Goal: Task Accomplishment & Management: Manage account settings

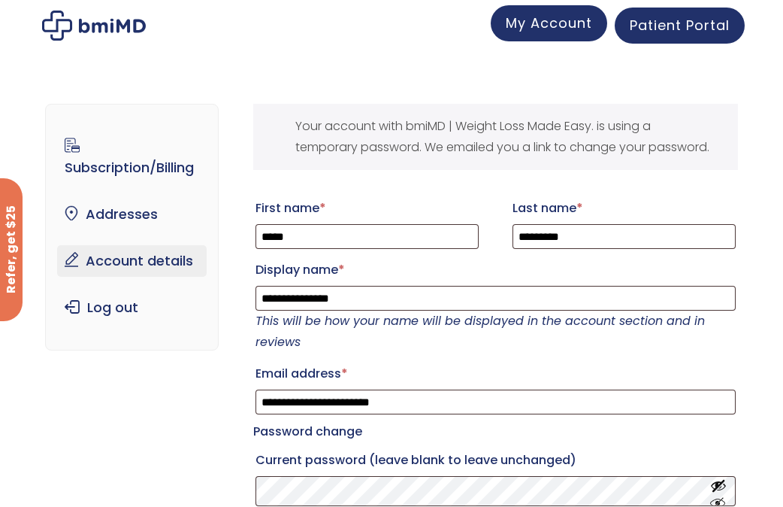
click at [569, 25] on span "My Account" at bounding box center [549, 23] width 86 height 19
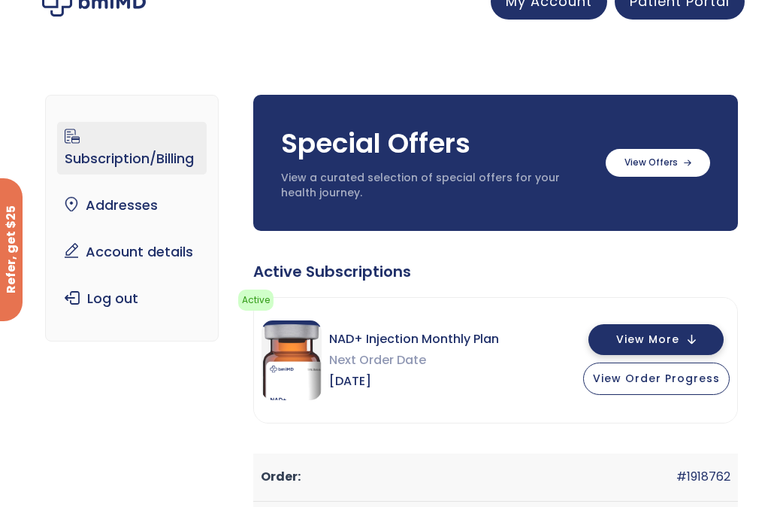
click at [661, 337] on span "View More" at bounding box center [647, 339] width 63 height 10
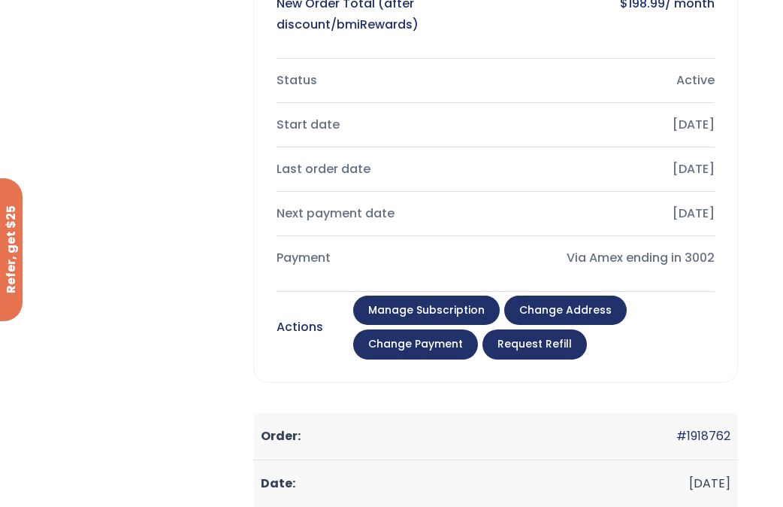
scroll to position [658, 0]
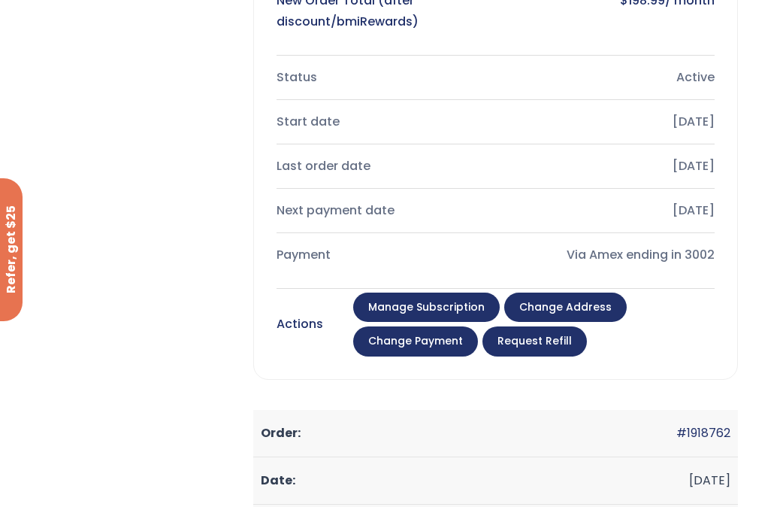
click at [452, 305] on link "Manage Subscription" at bounding box center [426, 307] width 147 height 30
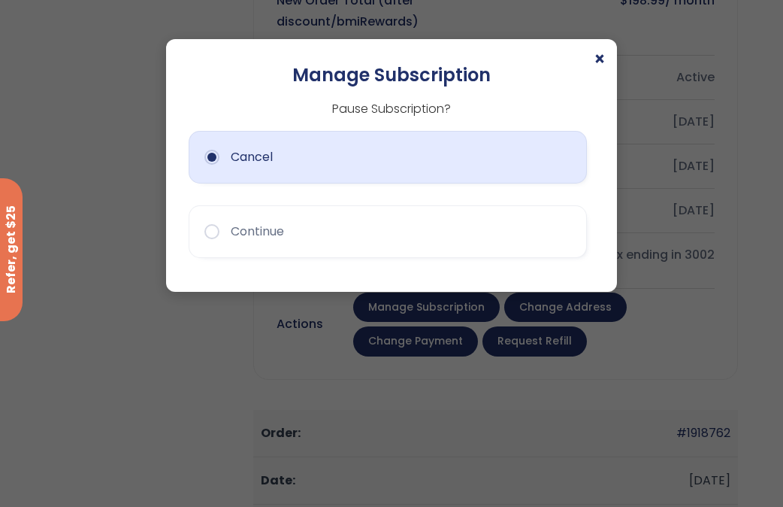
click at [309, 168] on button "Cancel" at bounding box center [388, 157] width 398 height 53
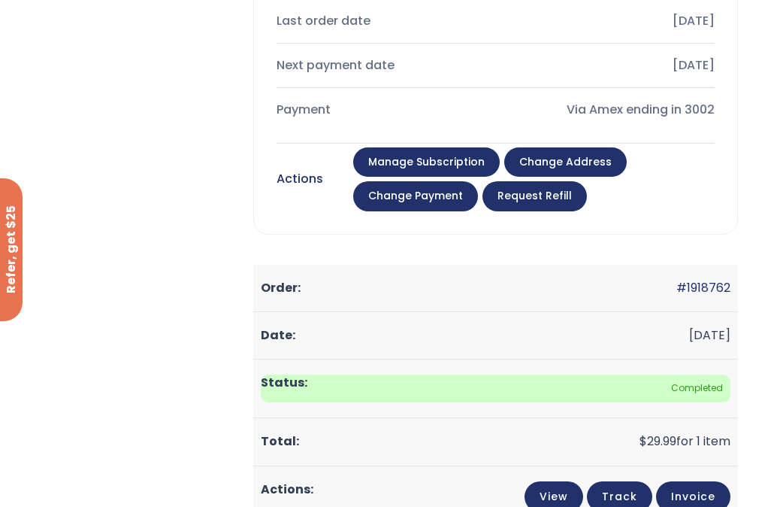
scroll to position [804, 0]
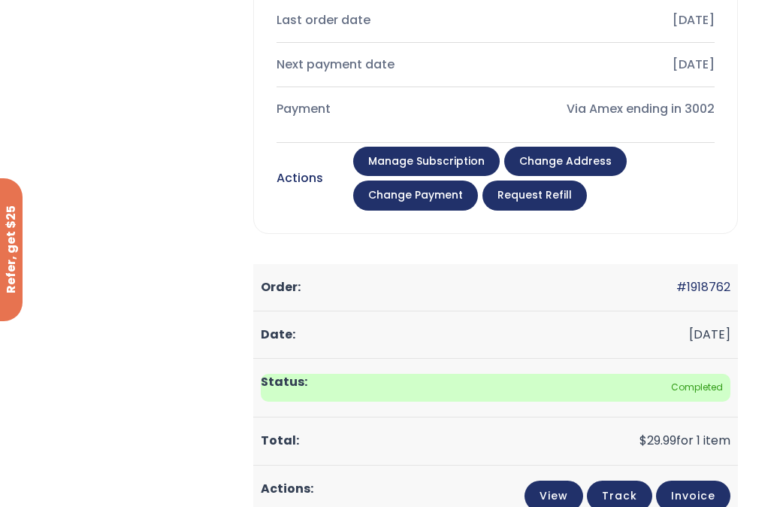
click at [407, 153] on link "Manage Subscription" at bounding box center [426, 162] width 147 height 30
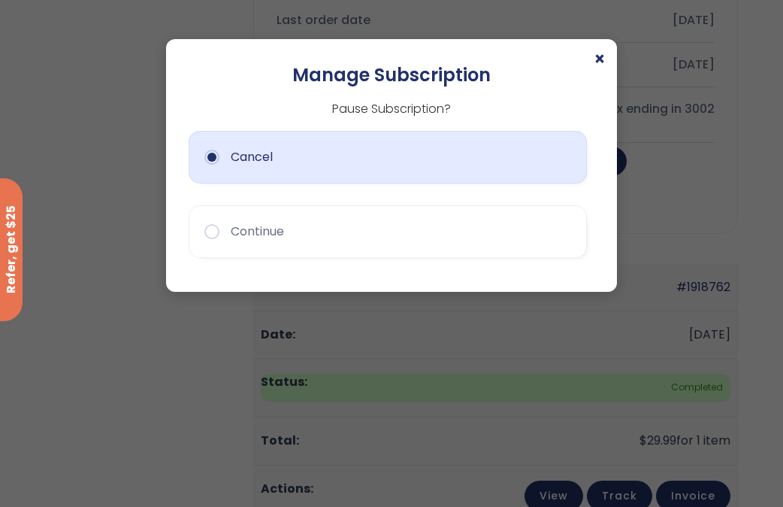
click at [387, 155] on button "Cancel" at bounding box center [388, 157] width 398 height 53
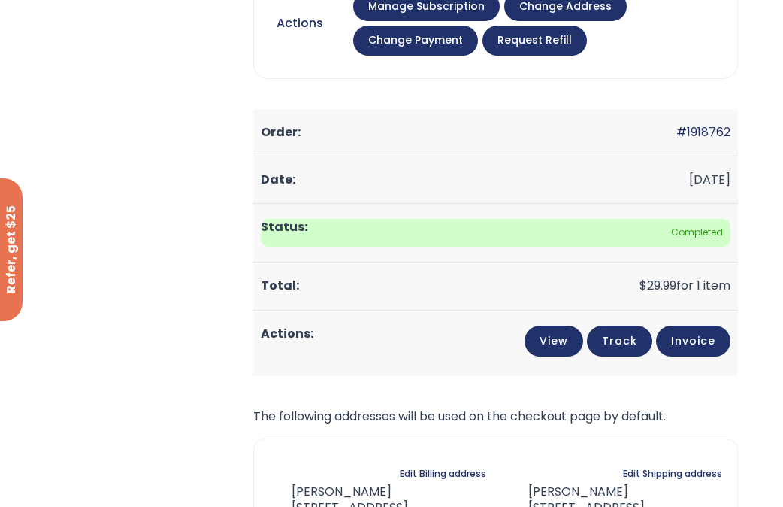
scroll to position [919, 0]
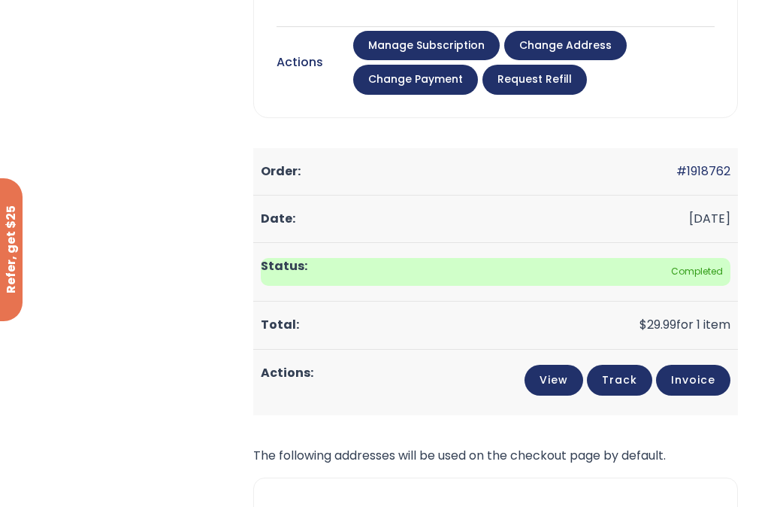
click at [459, 50] on link "Manage Subscription" at bounding box center [426, 46] width 147 height 30
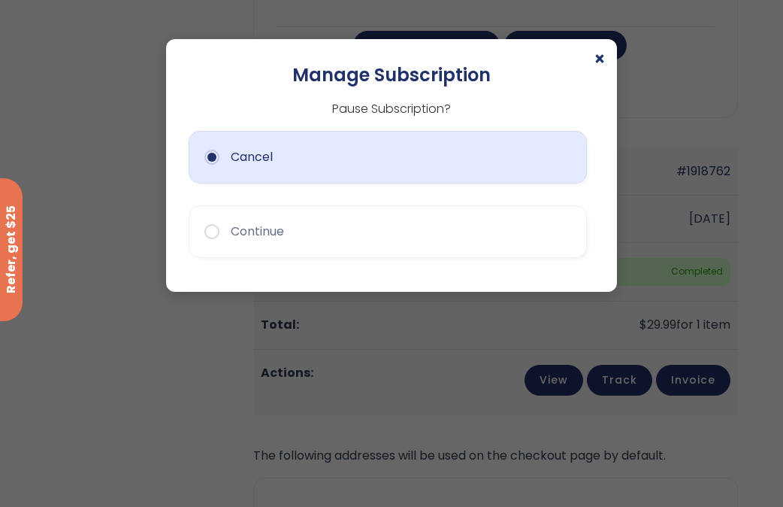
click at [298, 174] on button "Cancel" at bounding box center [388, 157] width 398 height 53
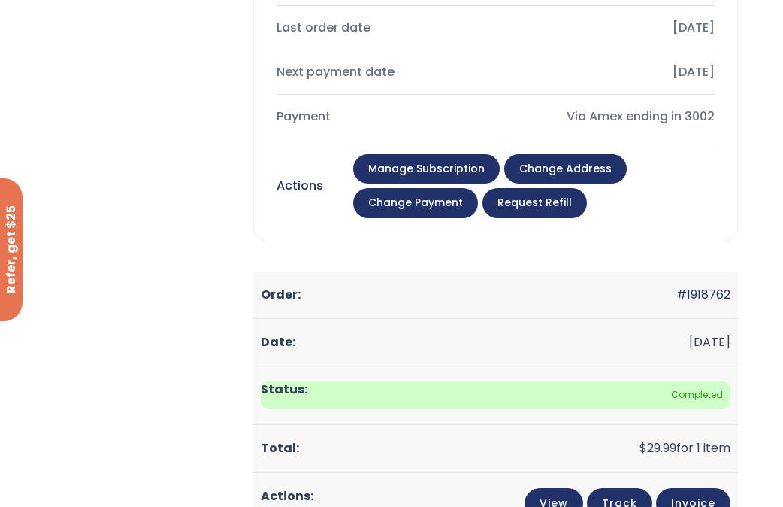
scroll to position [805, 0]
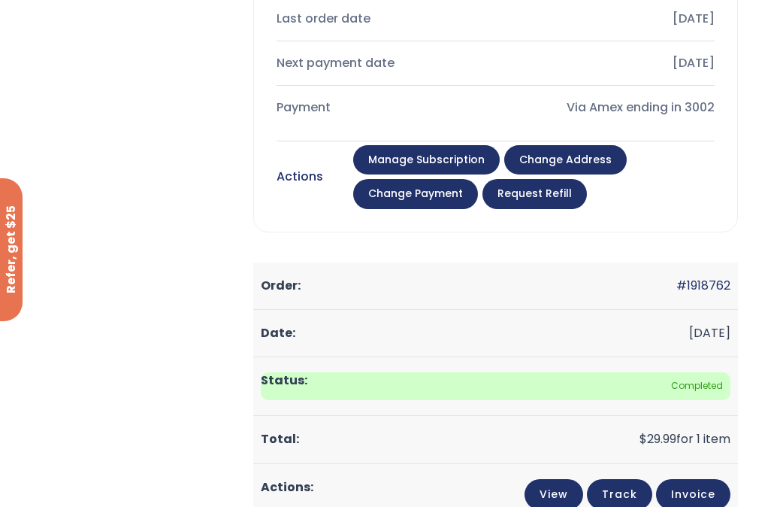
click at [561, 241] on div "Active Subscriptions Active Action needed Please complete your intake form. Ple…" at bounding box center [495, 136] width 485 height 1313
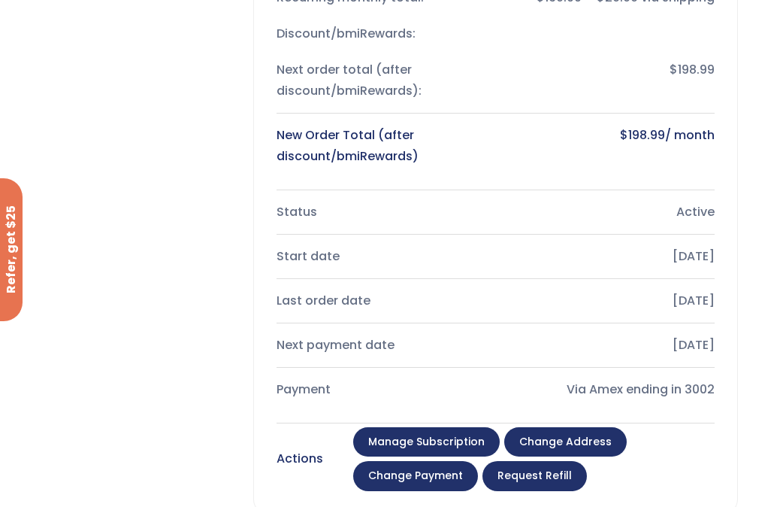
scroll to position [558, 0]
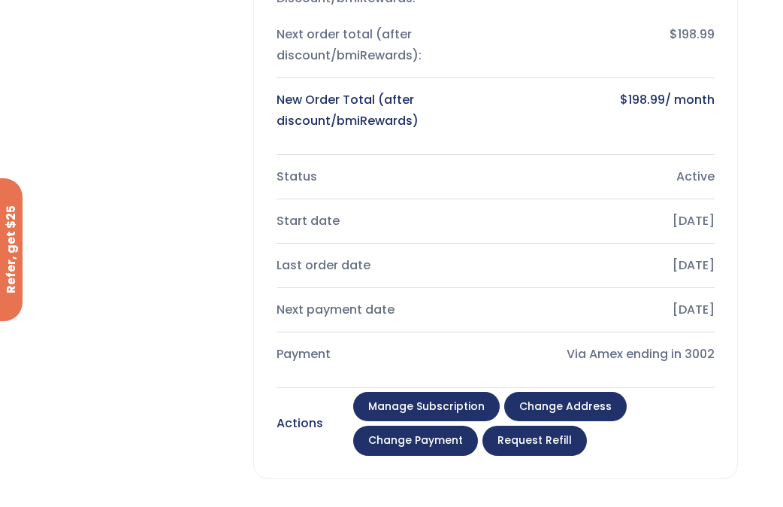
click at [468, 405] on link "Manage Subscription" at bounding box center [426, 407] width 147 height 30
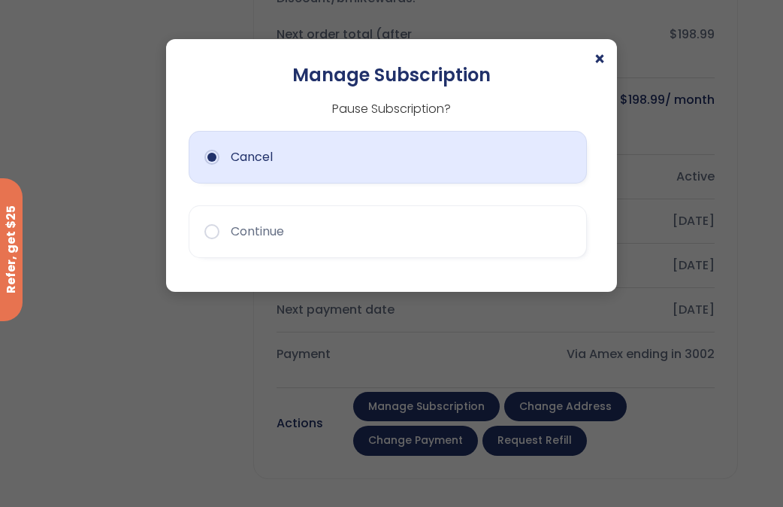
click at [304, 146] on button "Cancel" at bounding box center [388, 157] width 398 height 53
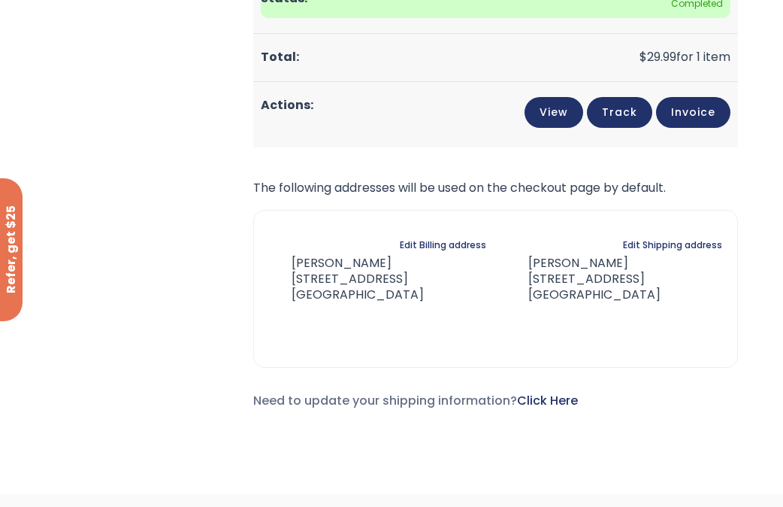
scroll to position [1182, 0]
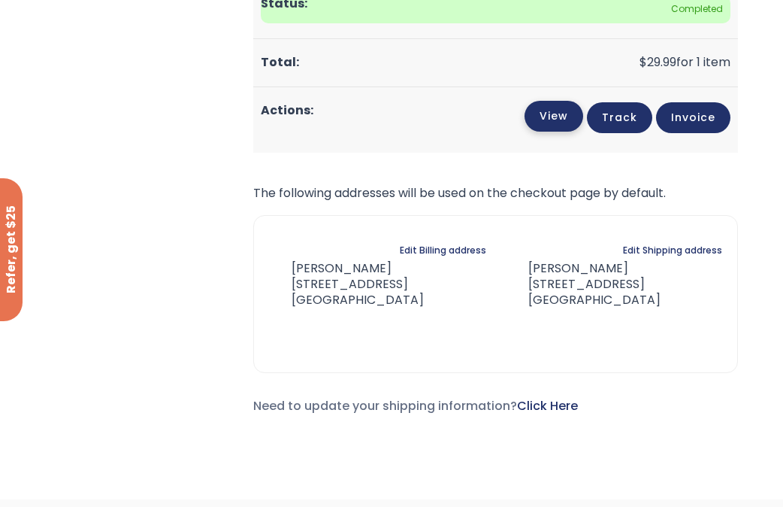
click at [556, 116] on link "View" at bounding box center [554, 116] width 59 height 31
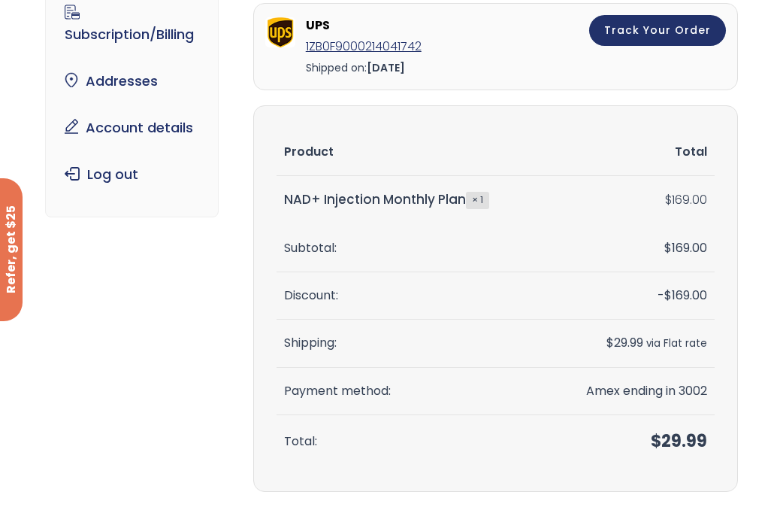
scroll to position [107, 0]
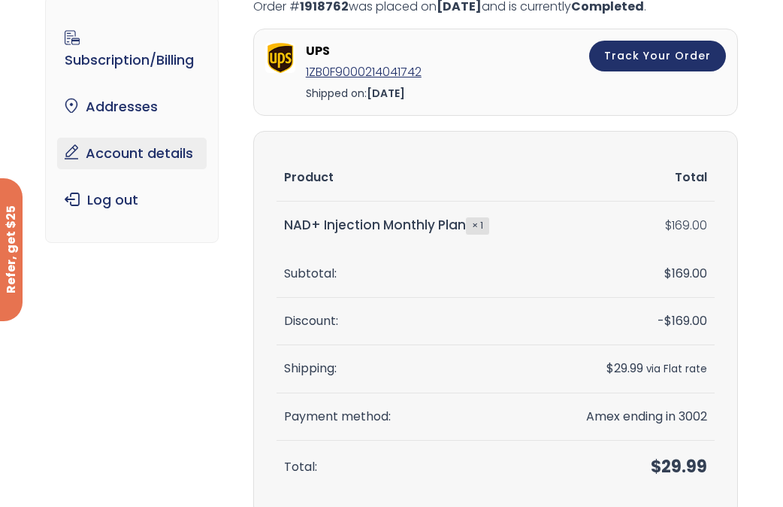
click at [180, 150] on link "Account details" at bounding box center [131, 154] width 149 height 32
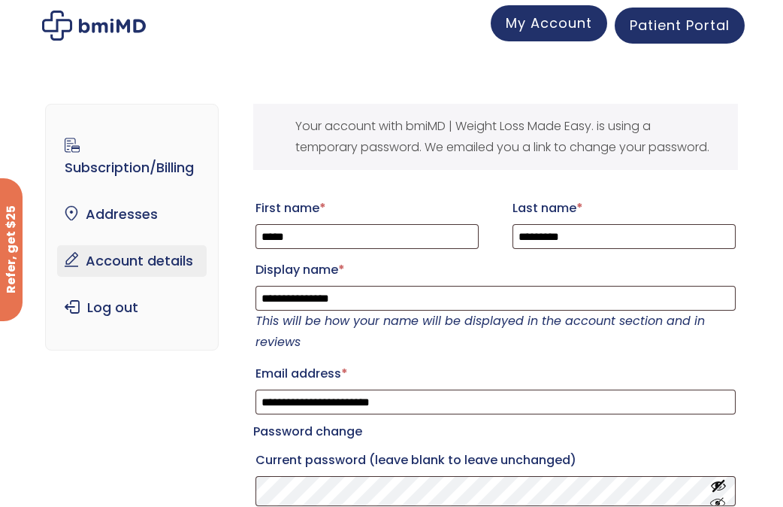
click at [531, 25] on span "My Account" at bounding box center [549, 23] width 86 height 19
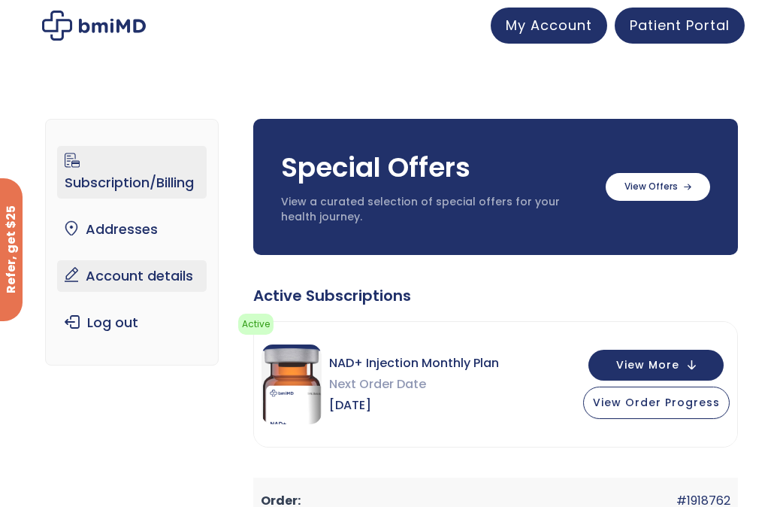
click at [159, 277] on link "Account details" at bounding box center [131, 276] width 149 height 32
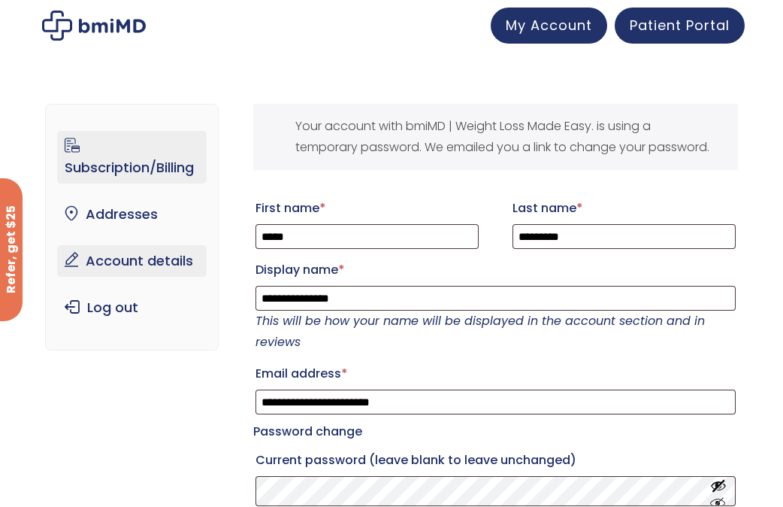
click at [161, 171] on link "Subscription/Billing" at bounding box center [131, 157] width 149 height 53
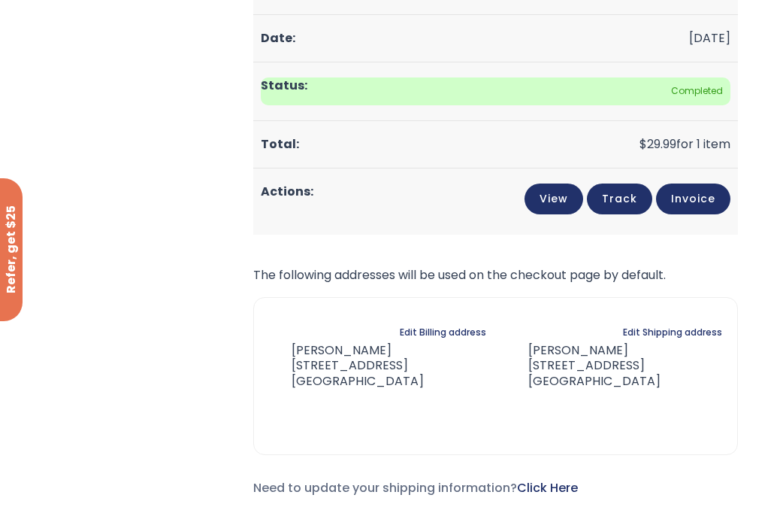
scroll to position [509, 0]
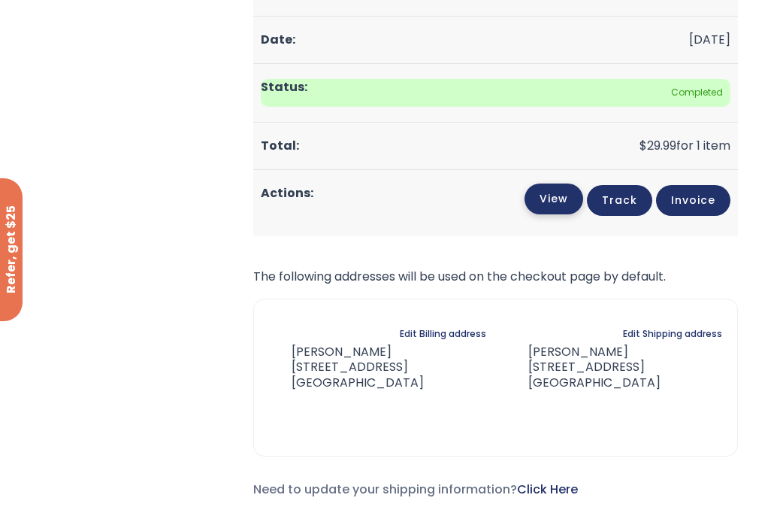
click at [550, 210] on link "View" at bounding box center [554, 198] width 59 height 31
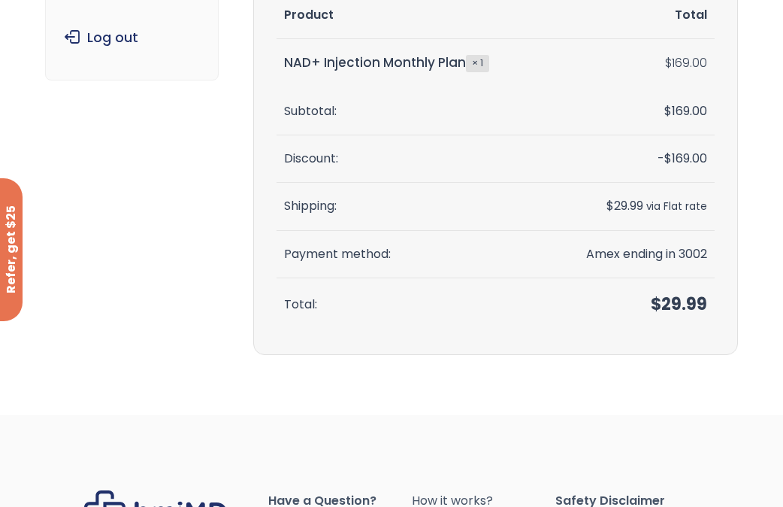
scroll to position [396, 0]
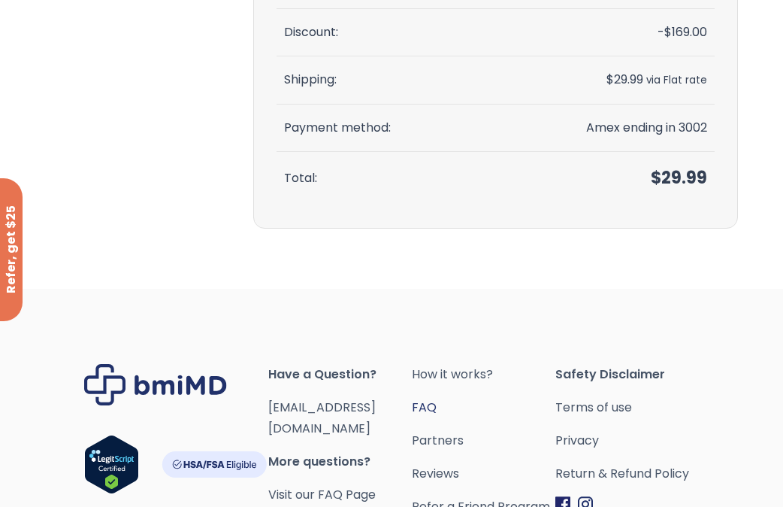
click at [426, 410] on link "FAQ" at bounding box center [484, 407] width 144 height 21
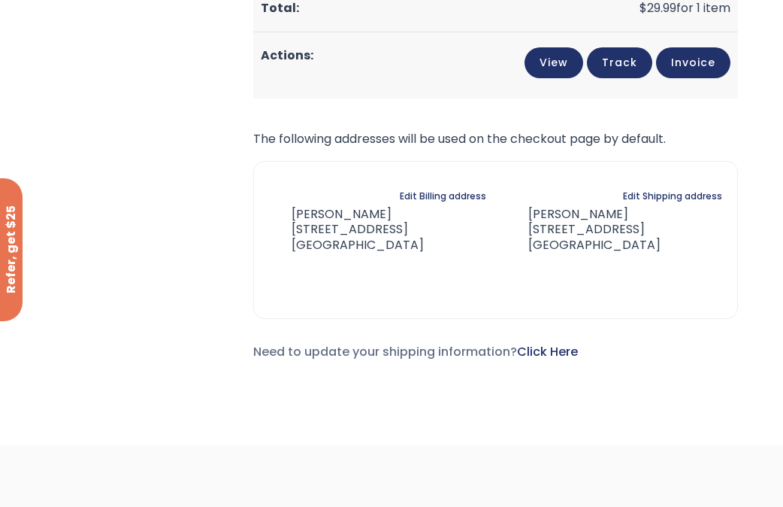
scroll to position [571, 0]
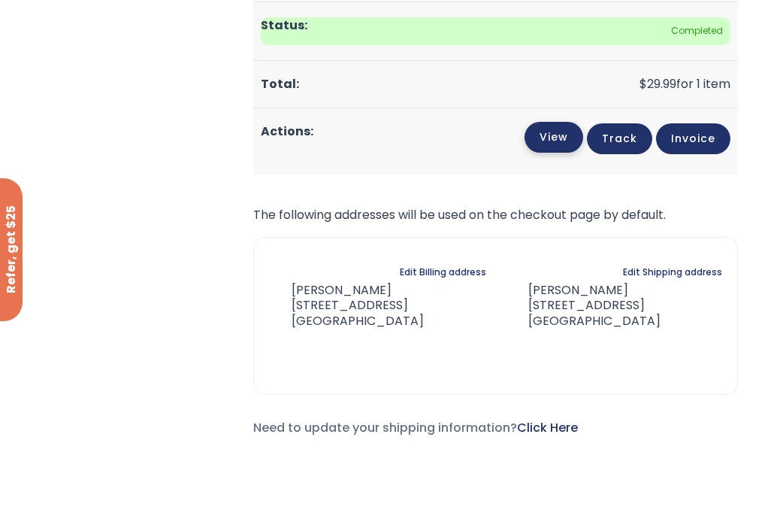
click at [566, 139] on link "View" at bounding box center [554, 137] width 59 height 31
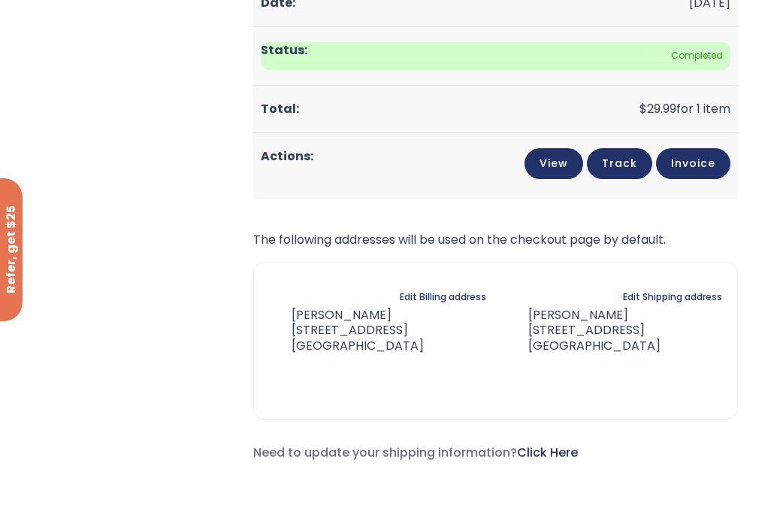
scroll to position [381, 0]
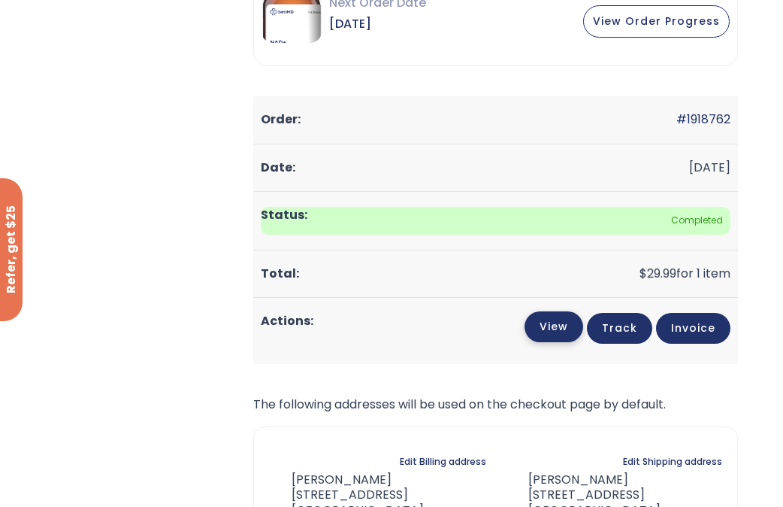
click at [534, 327] on link "View" at bounding box center [554, 326] width 59 height 31
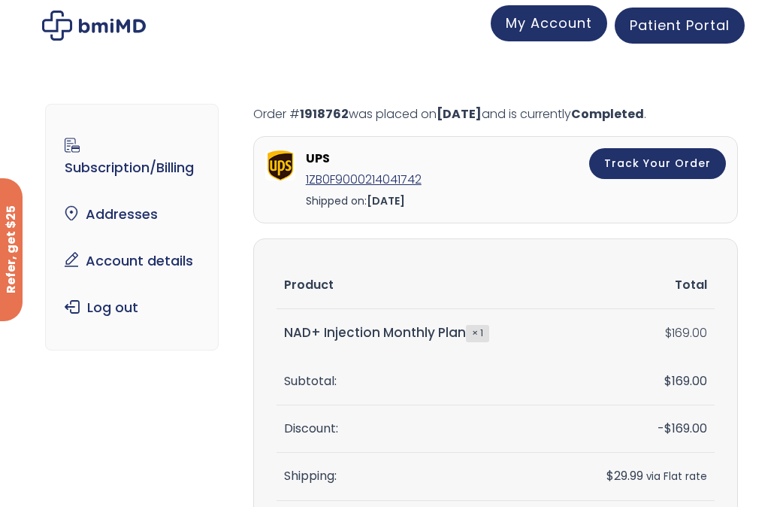
click at [537, 28] on span "My Account" at bounding box center [549, 23] width 86 height 19
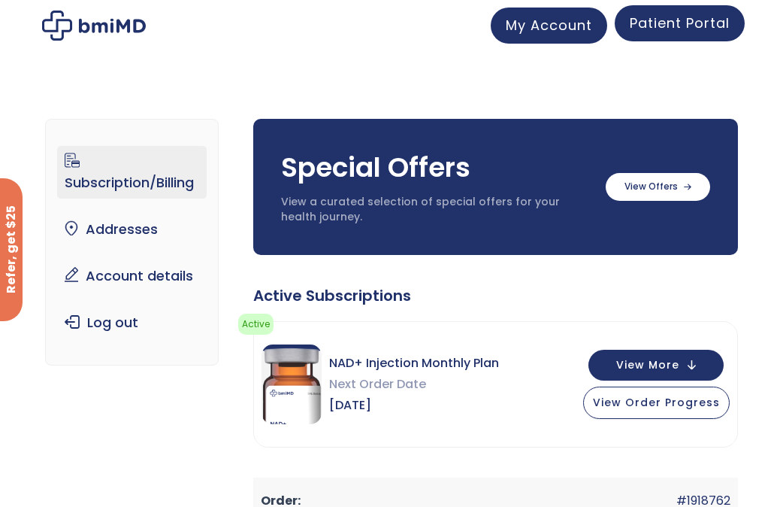
click at [698, 35] on link "Patient Portal" at bounding box center [680, 23] width 130 height 36
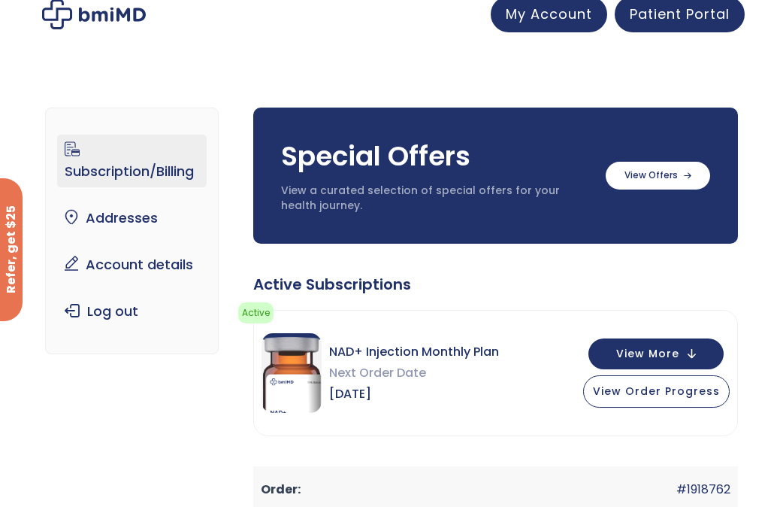
scroll to position [12, 0]
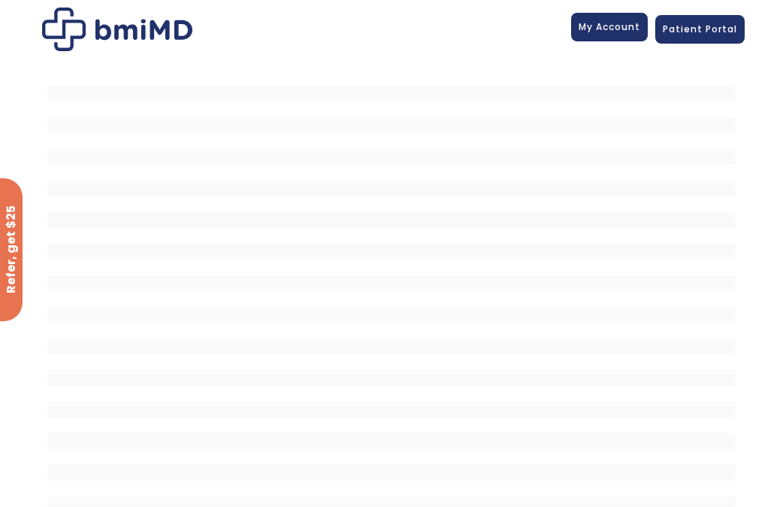
click at [616, 41] on link "My Account" at bounding box center [609, 27] width 77 height 29
click at [616, 43] on div "My Account" at bounding box center [609, 29] width 77 height 29
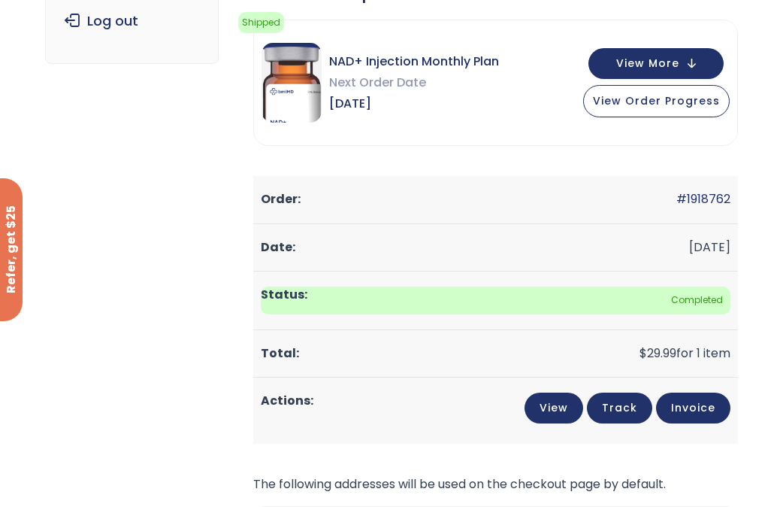
scroll to position [151, 0]
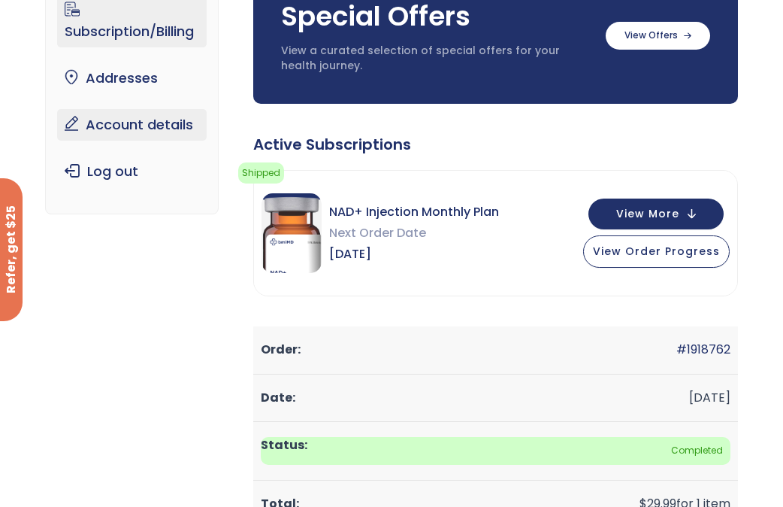
click at [96, 120] on link "Account details" at bounding box center [131, 125] width 149 height 32
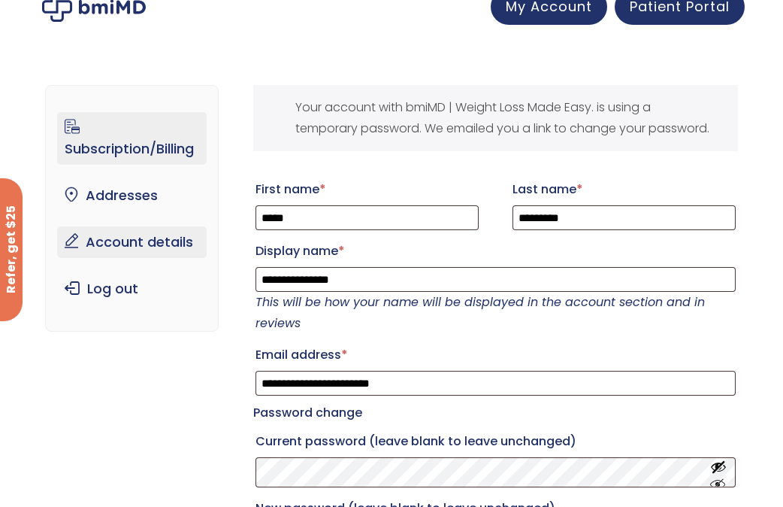
scroll to position [13, 0]
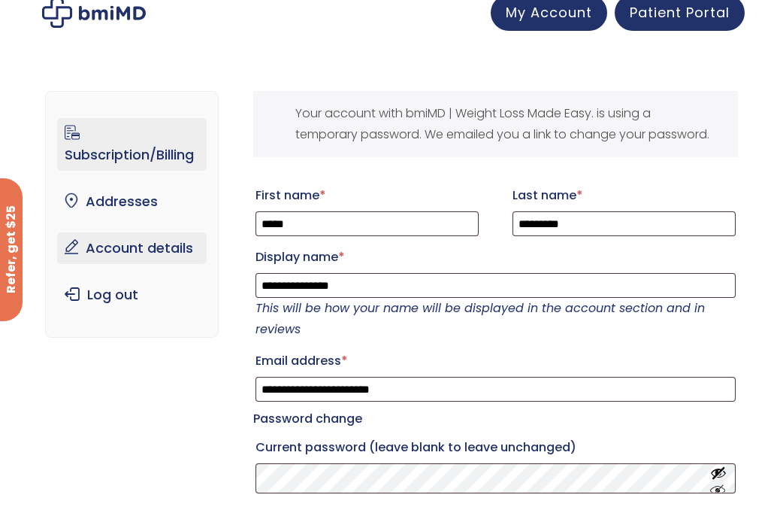
click at [92, 151] on link "Subscription/Billing" at bounding box center [131, 144] width 149 height 53
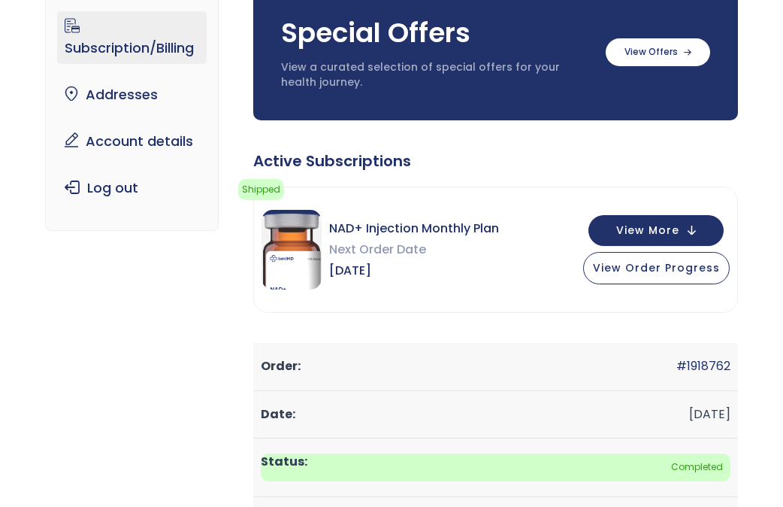
scroll to position [132, 0]
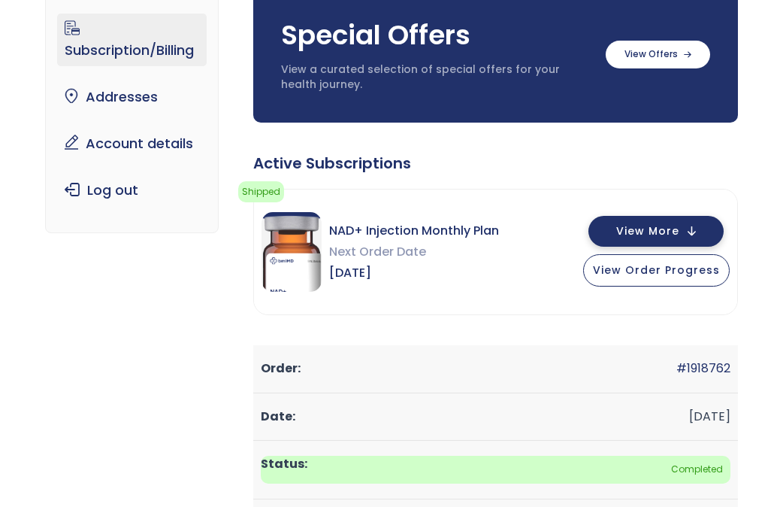
click at [648, 232] on span "View More" at bounding box center [647, 231] width 63 height 10
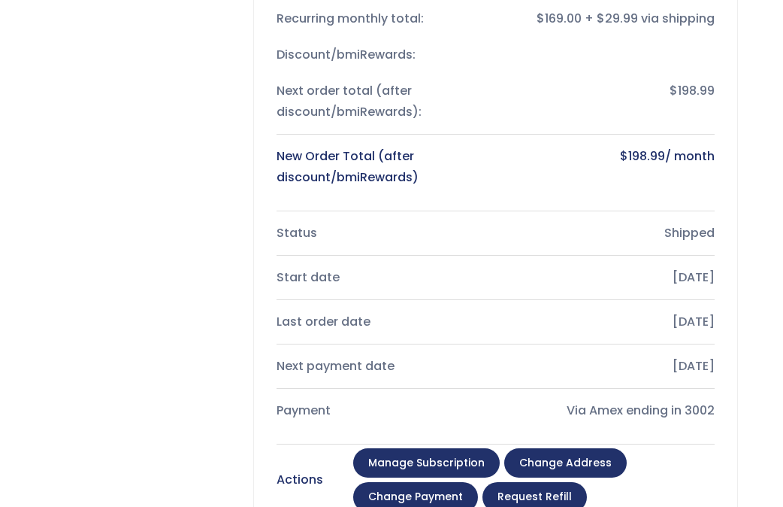
scroll to position [548, 0]
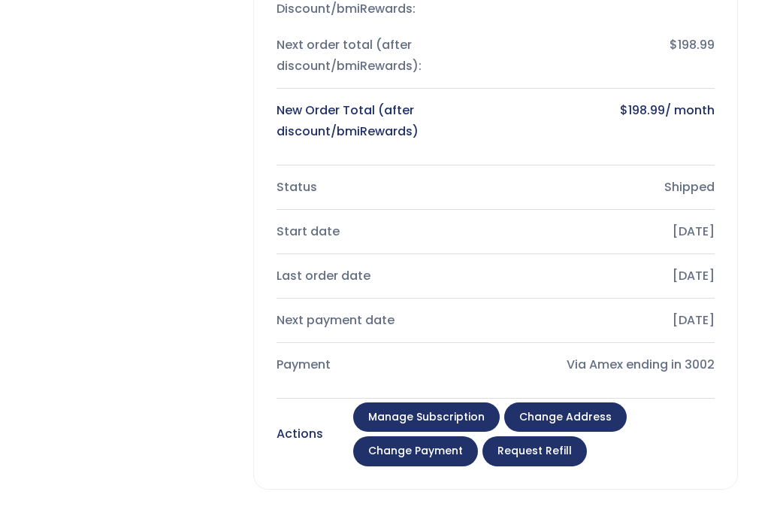
click at [464, 410] on link "Manage Subscription" at bounding box center [426, 417] width 147 height 30
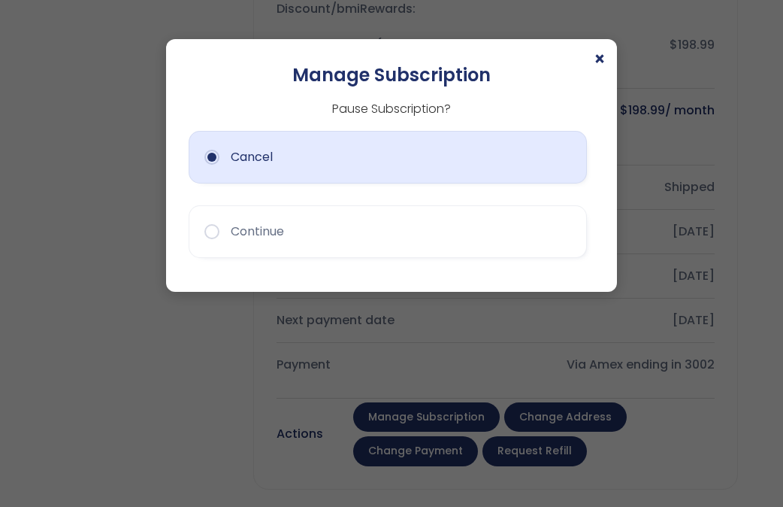
click at [400, 164] on button "Cancel" at bounding box center [388, 157] width 398 height 53
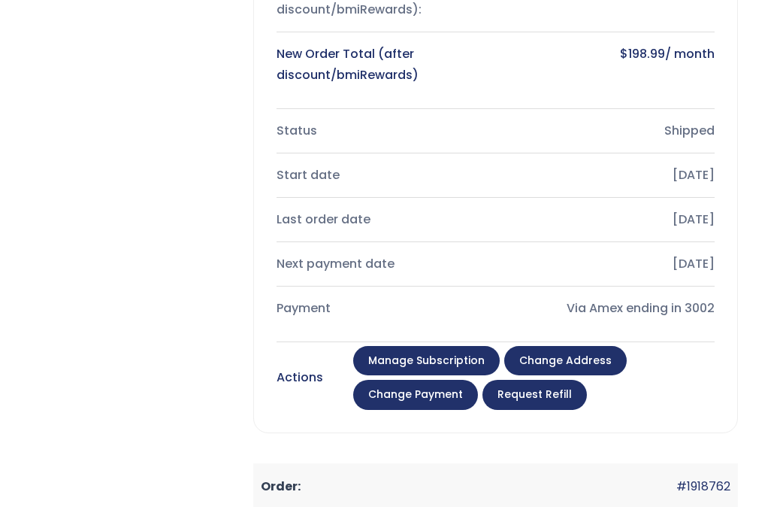
scroll to position [656, 0]
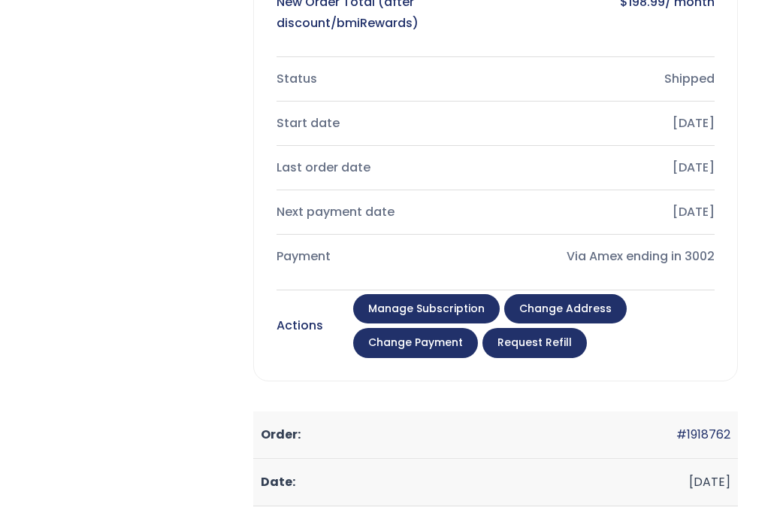
click at [435, 337] on link "Change payment" at bounding box center [415, 343] width 125 height 30
click at [441, 346] on link "Change payment" at bounding box center [415, 343] width 125 height 30
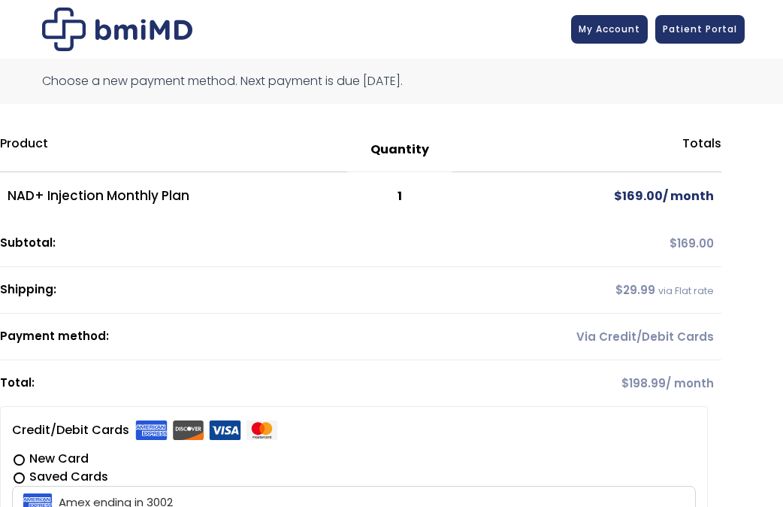
scroll to position [189, 0]
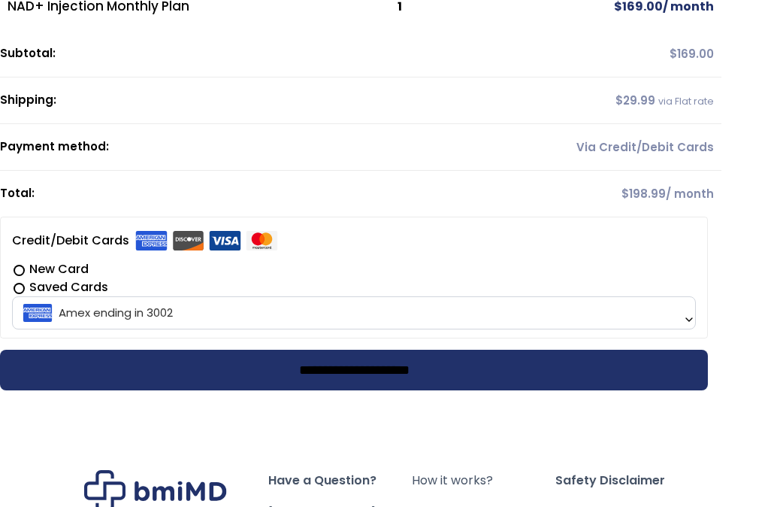
click at [449, 379] on input "**********" at bounding box center [354, 370] width 708 height 41
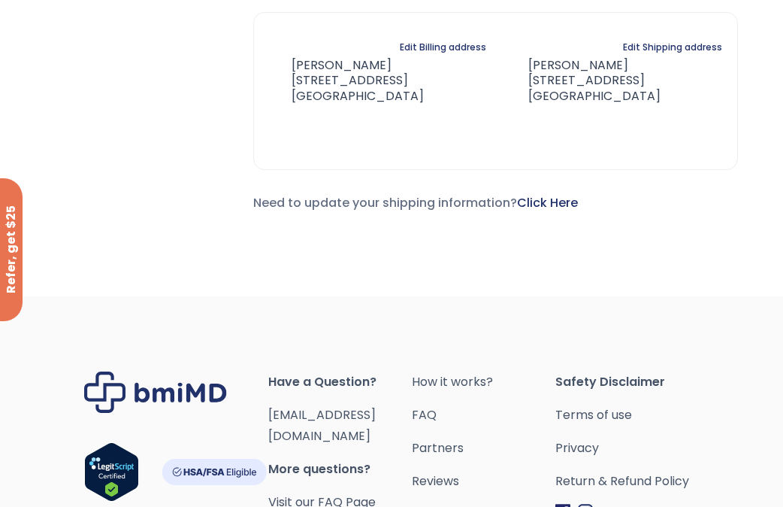
scroll to position [1018, 0]
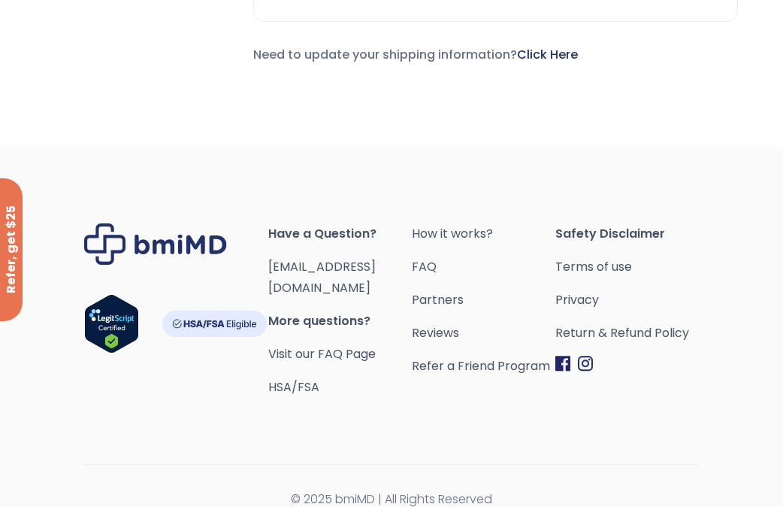
click at [354, 310] on span "More questions?" at bounding box center [340, 320] width 144 height 21
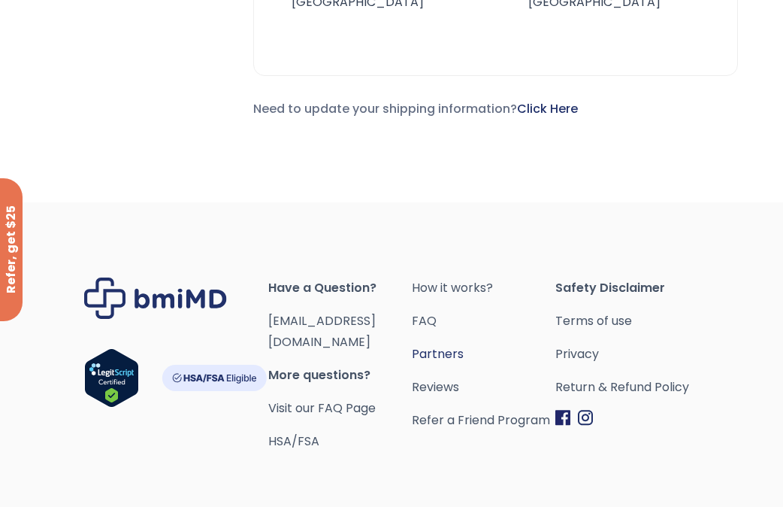
scroll to position [961, 0]
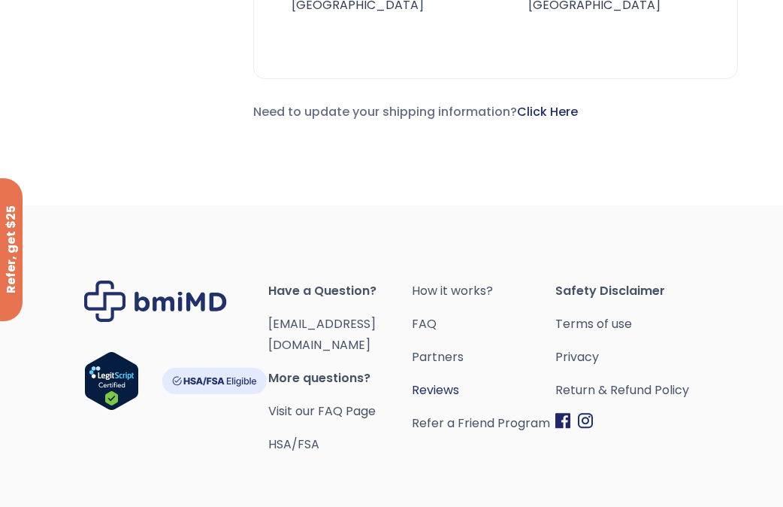
click at [554, 380] on link "Reviews" at bounding box center [484, 390] width 144 height 21
click at [564, 383] on link "Return & Refund Policy" at bounding box center [627, 390] width 144 height 21
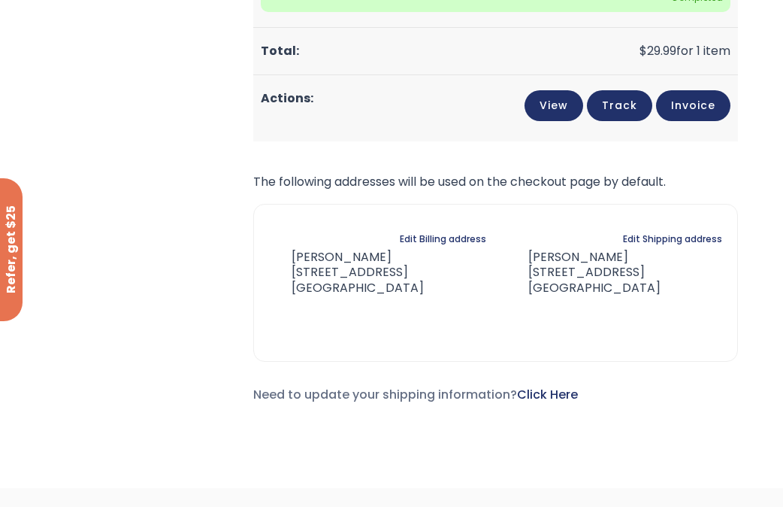
scroll to position [586, 0]
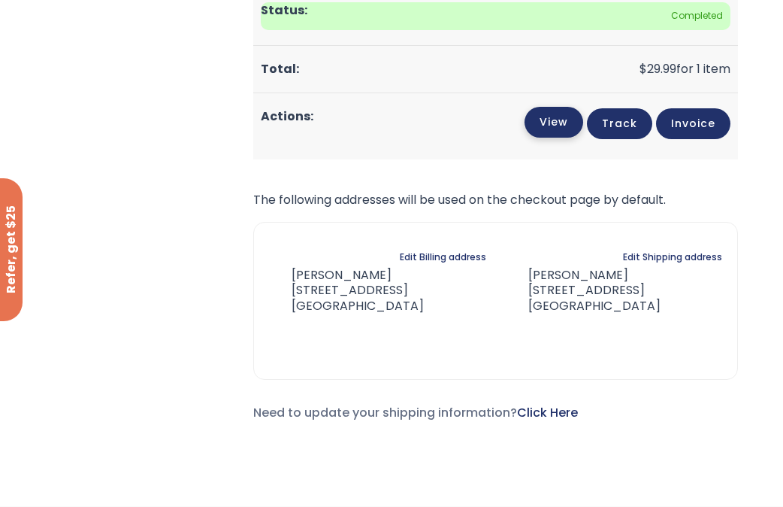
click at [574, 125] on link "View" at bounding box center [554, 122] width 59 height 31
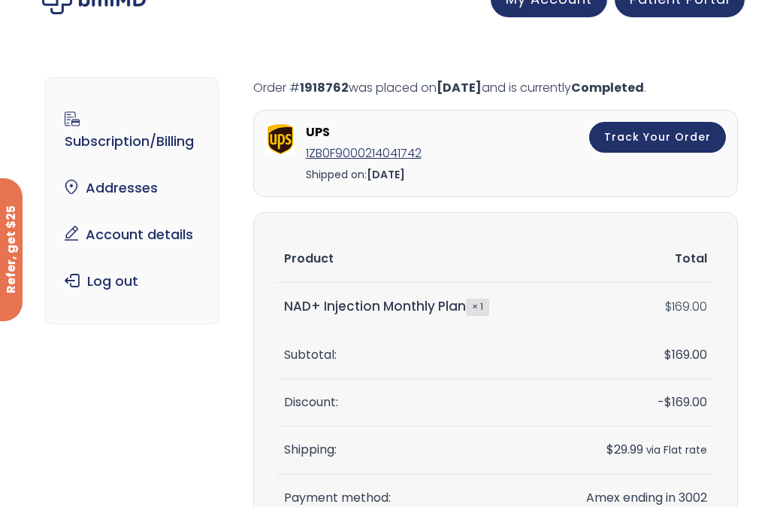
scroll to position [25, 0]
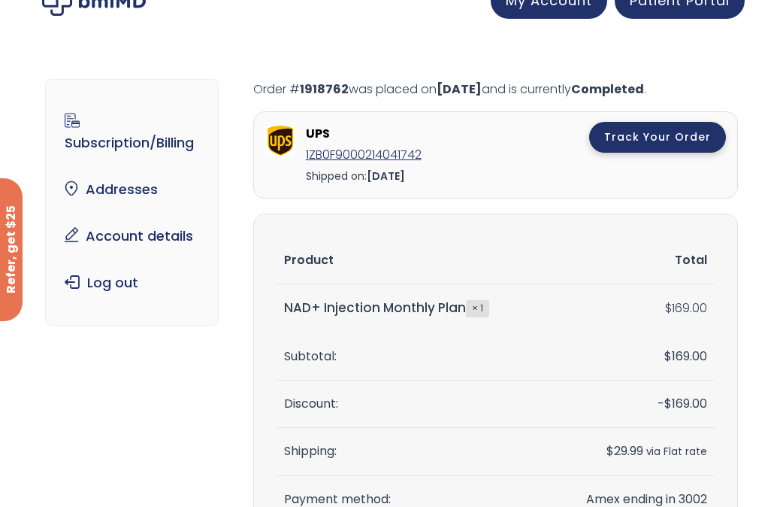
click at [653, 153] on div "Track Your Order" at bounding box center [637, 142] width 178 height 38
click at [641, 145] on link "Track Your Order" at bounding box center [657, 137] width 137 height 31
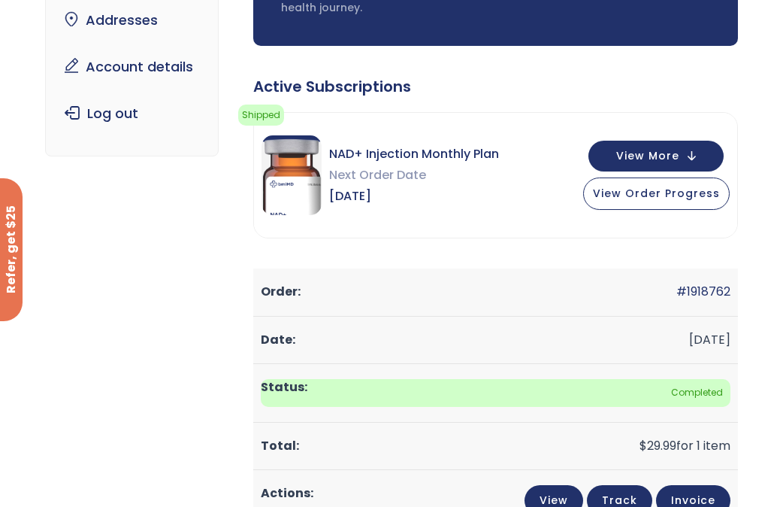
scroll to position [210, 0]
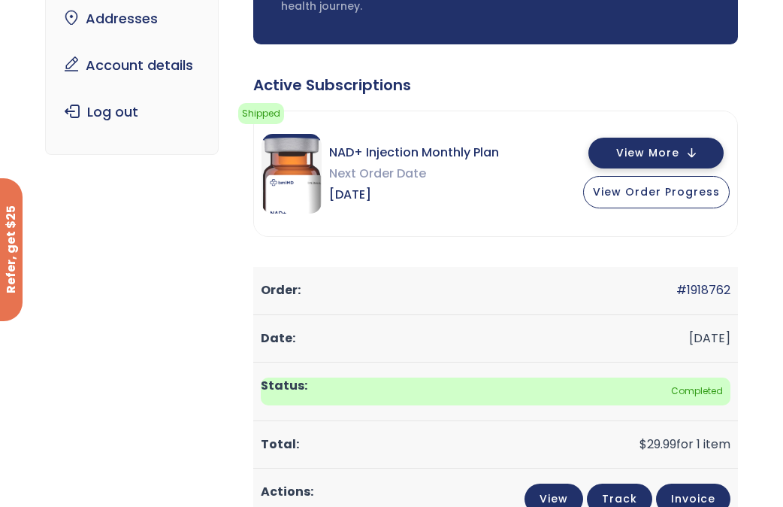
click at [625, 154] on span "View More" at bounding box center [647, 153] width 63 height 10
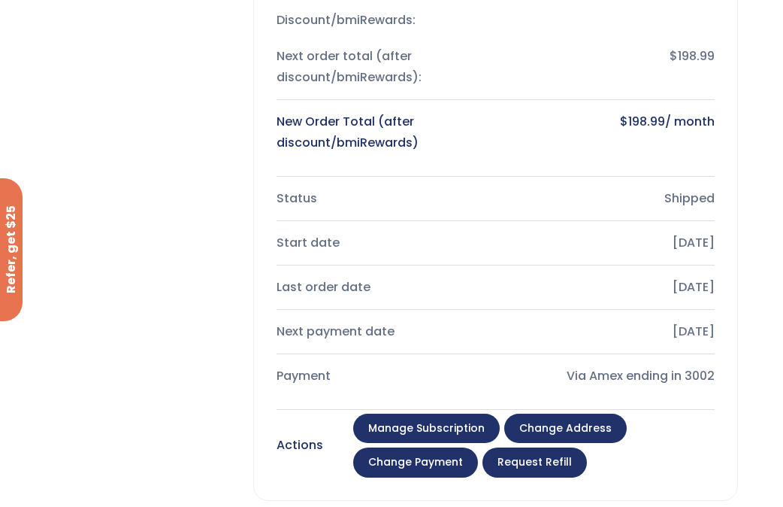
scroll to position [586, 0]
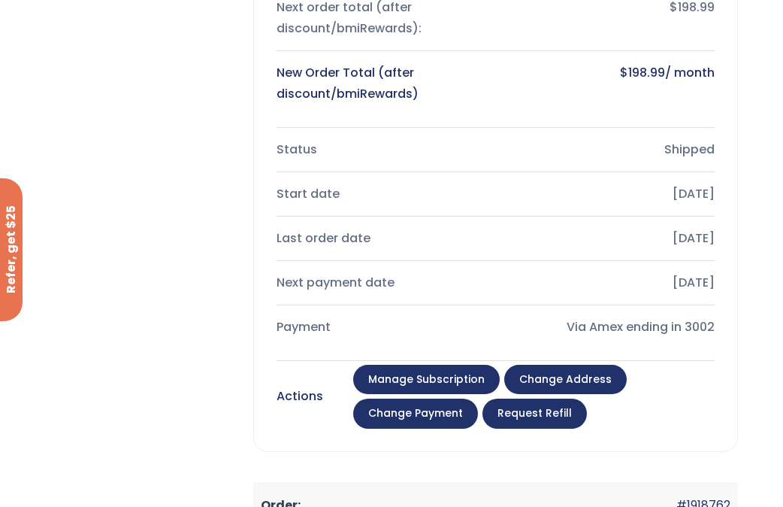
click at [465, 380] on link "Manage Subscription" at bounding box center [426, 380] width 147 height 30
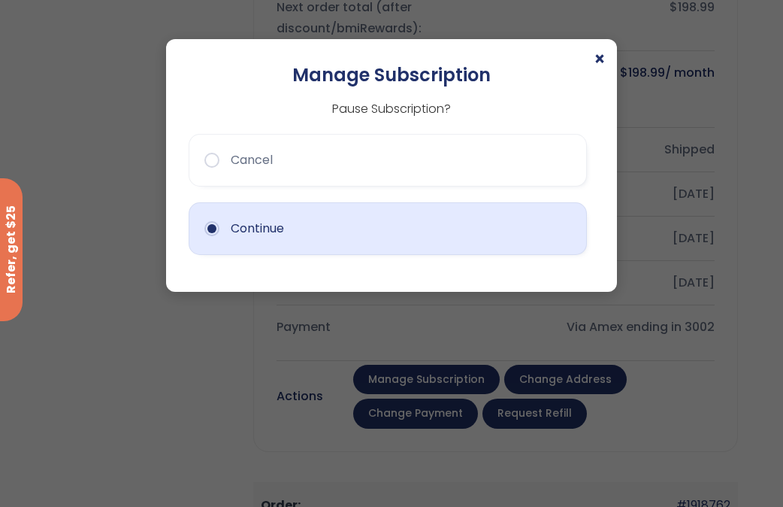
click at [414, 243] on button "Continue" at bounding box center [388, 228] width 398 height 53
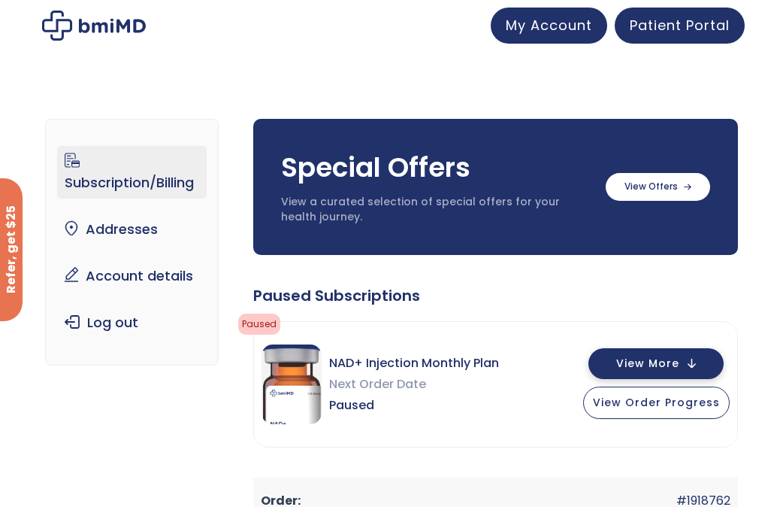
click at [637, 364] on span "View More" at bounding box center [647, 364] width 63 height 10
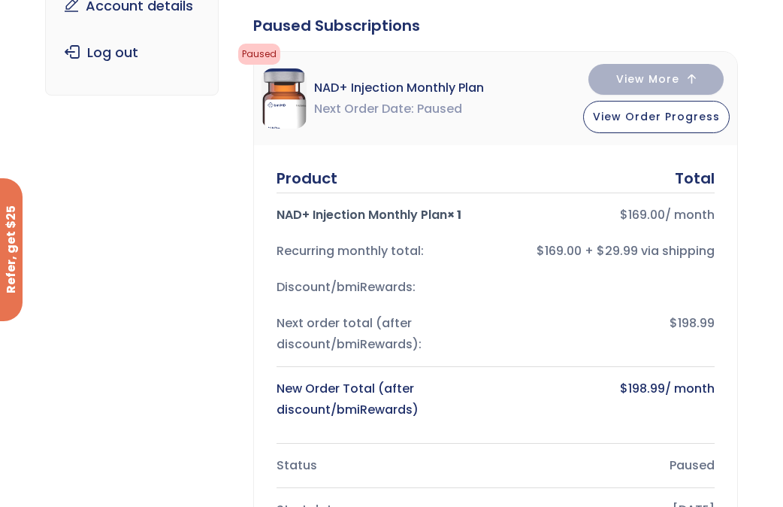
scroll to position [249, 0]
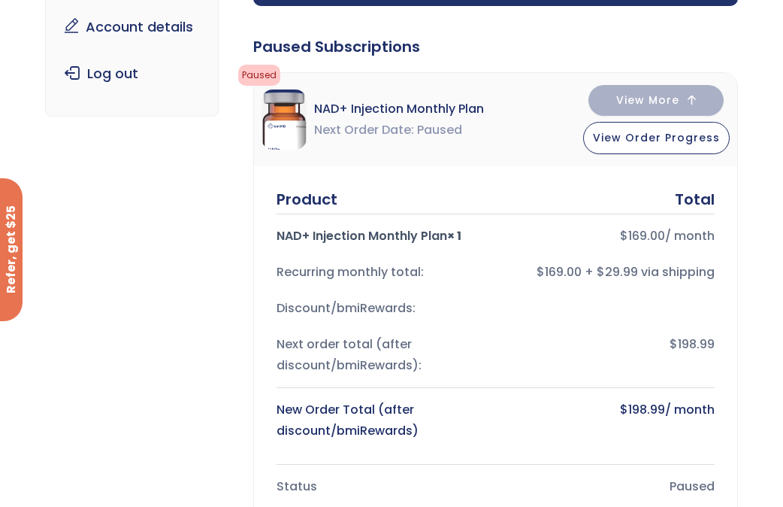
drag, startPoint x: 390, startPoint y: 352, endPoint x: 658, endPoint y: 7, distance: 436.6
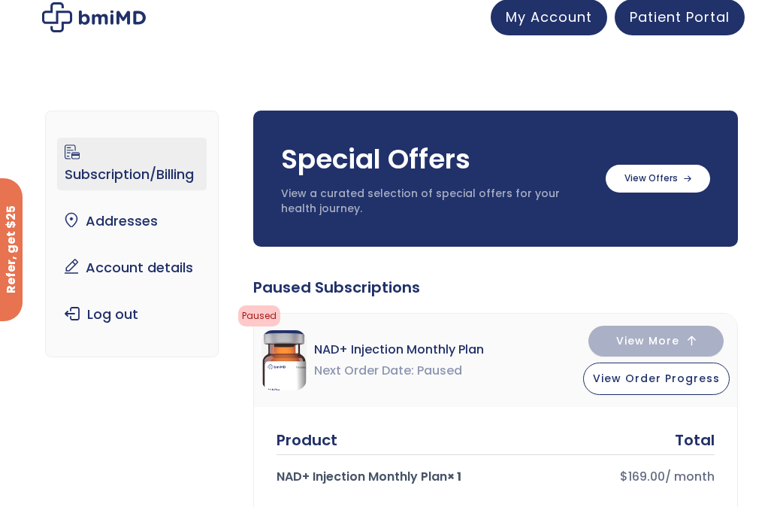
scroll to position [0, 0]
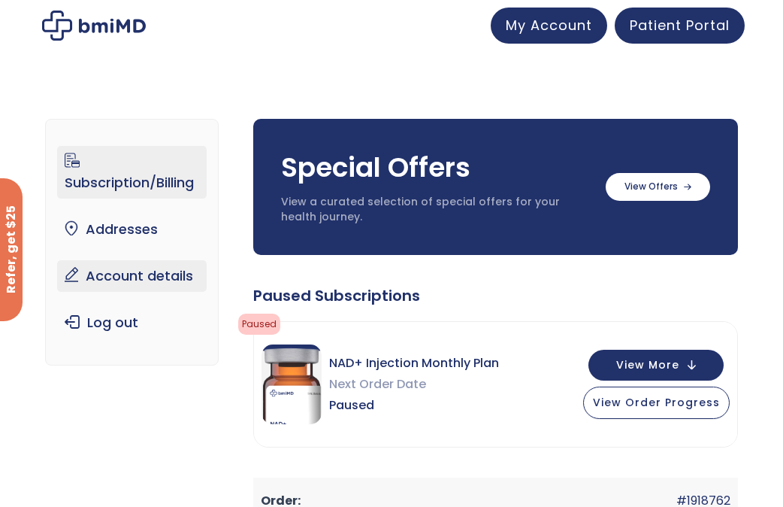
click at [174, 268] on link "Account details" at bounding box center [131, 276] width 149 height 32
